Goal: Transaction & Acquisition: Purchase product/service

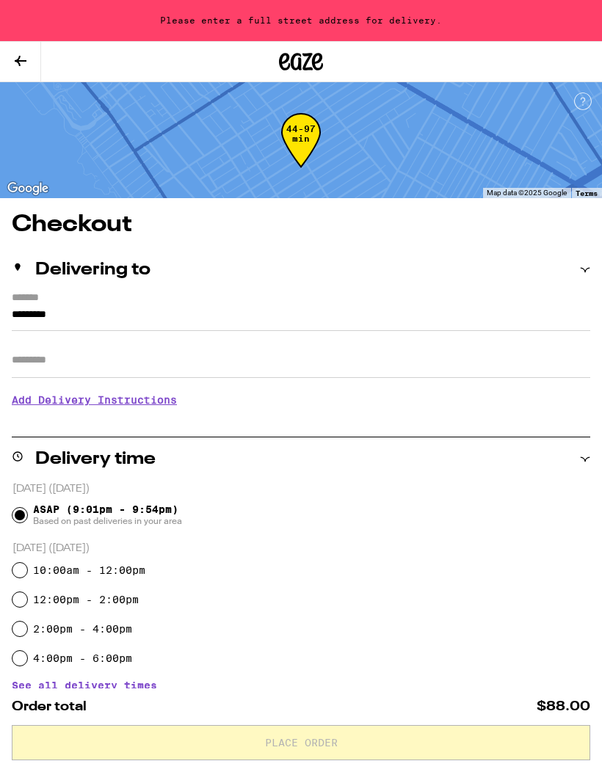
click at [311, 21] on div "Please enter a full street address for delivery." at bounding box center [301, 20] width 602 height 41
click at [316, 69] on icon at bounding box center [317, 62] width 11 height 18
click at [311, 62] on icon at bounding box center [301, 61] width 44 height 26
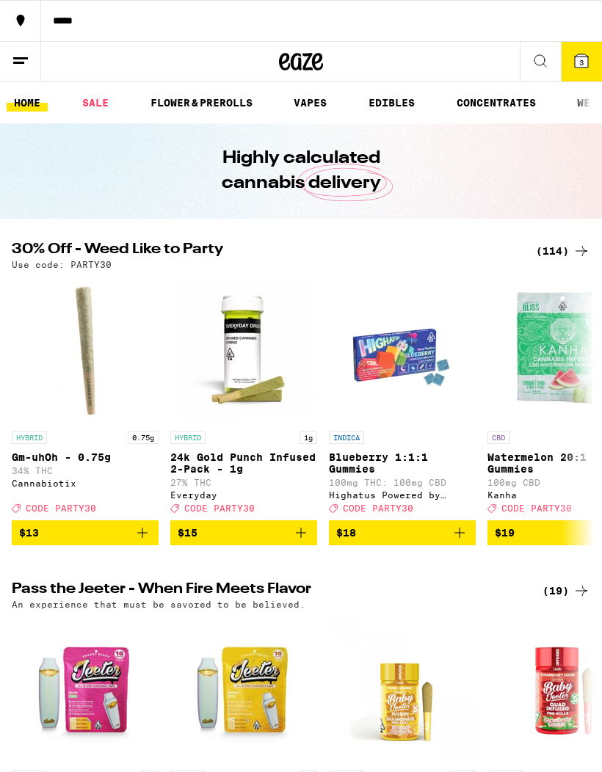
click at [566, 256] on div "(114)" at bounding box center [563, 251] width 54 height 18
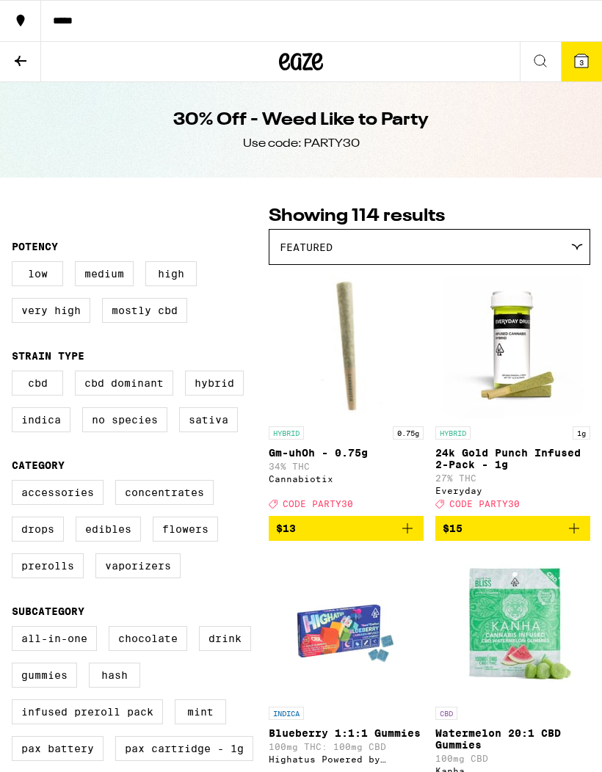
click at [102, 541] on label "Edibles" at bounding box center [108, 529] width 65 height 25
click at [15, 483] on input "Edibles" at bounding box center [15, 482] width 1 height 1
checkbox input "true"
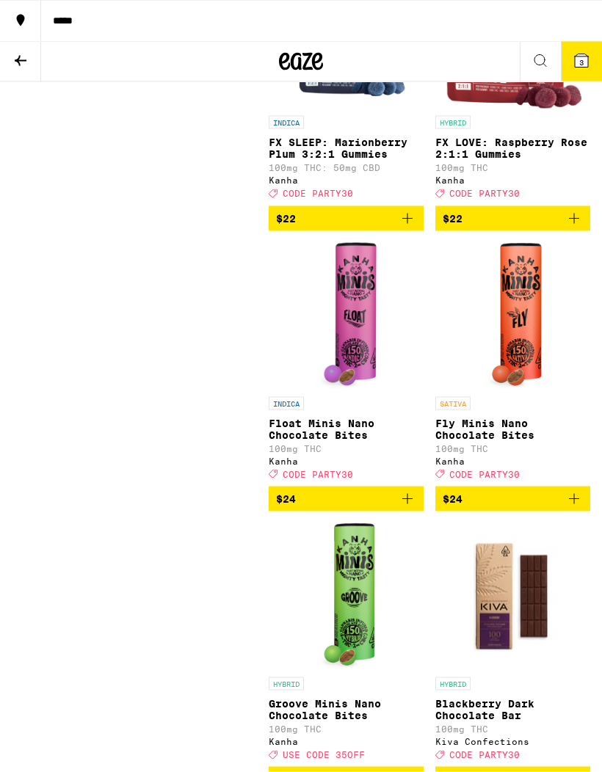
scroll to position [5882, 0]
